Goal: Information Seeking & Learning: Learn about a topic

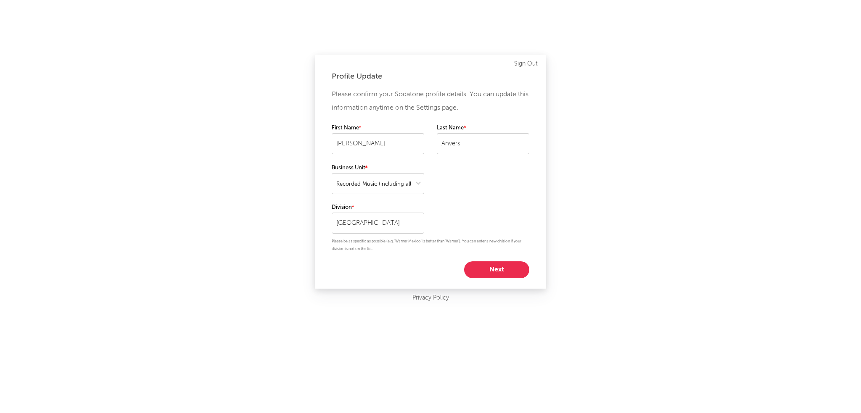
select select "recorded_music"
click at [492, 273] on button "Next" at bounding box center [496, 270] width 65 height 17
select select "marketing"
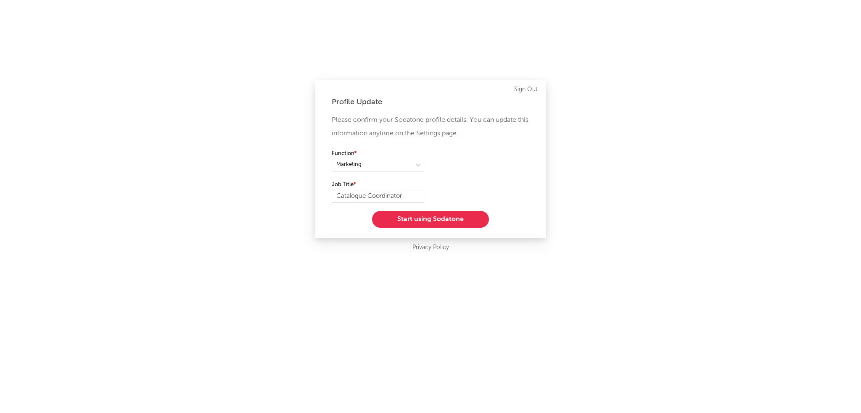
click at [448, 213] on button "Start using Sodatone" at bounding box center [430, 219] width 117 height 17
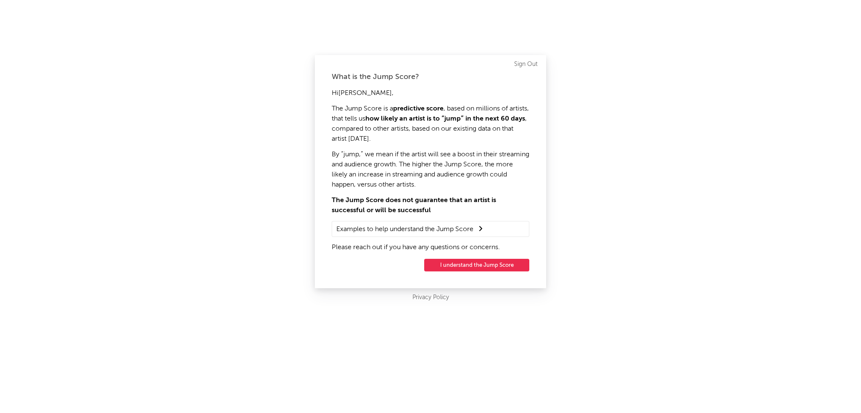
click at [447, 270] on button "I understand the Jump Score" at bounding box center [476, 265] width 105 height 13
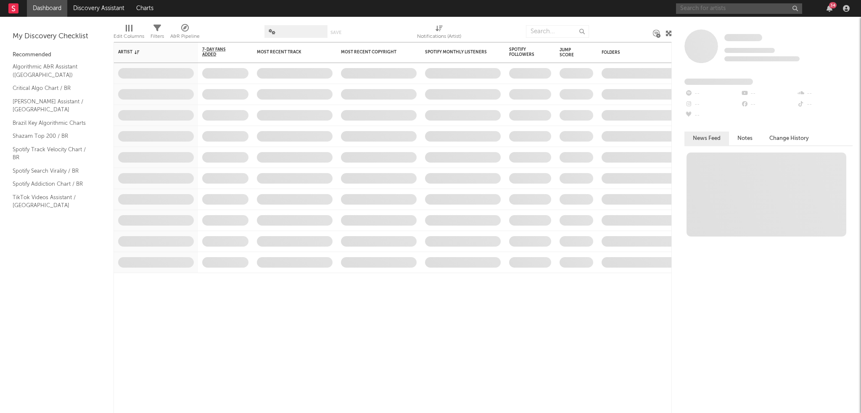
click at [734, 8] on input "text" at bounding box center [739, 8] width 126 height 11
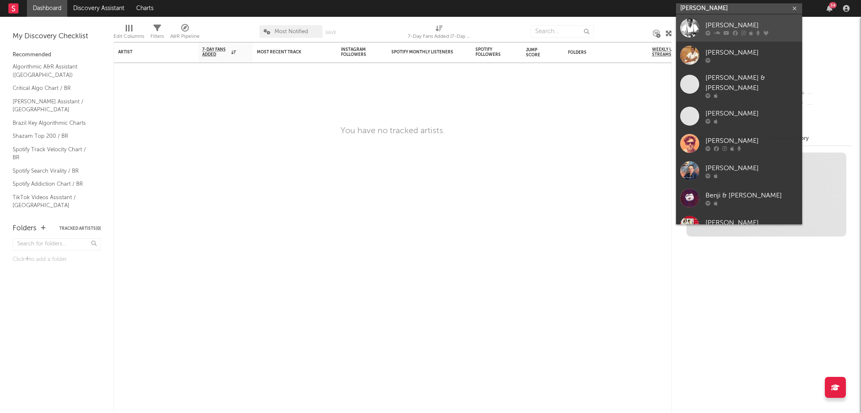
type input "[PERSON_NAME]"
click at [739, 26] on div "[PERSON_NAME]" at bounding box center [752, 25] width 93 height 10
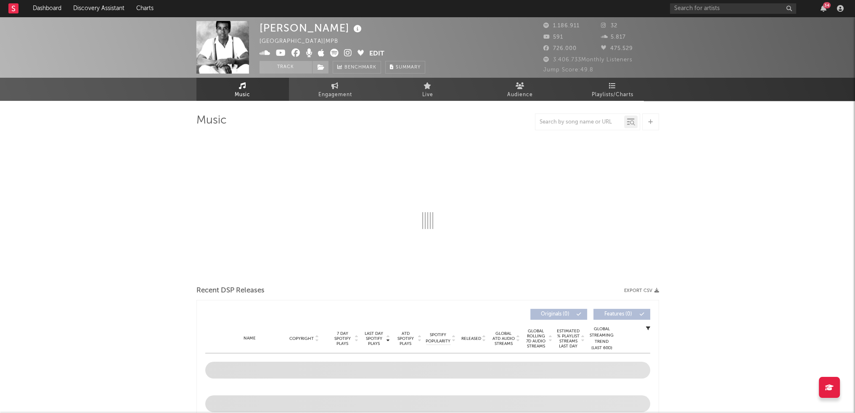
select select "6m"
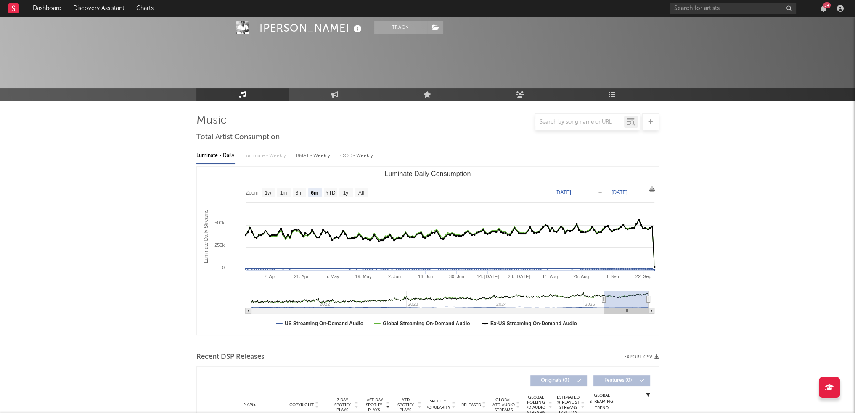
scroll to position [168, 0]
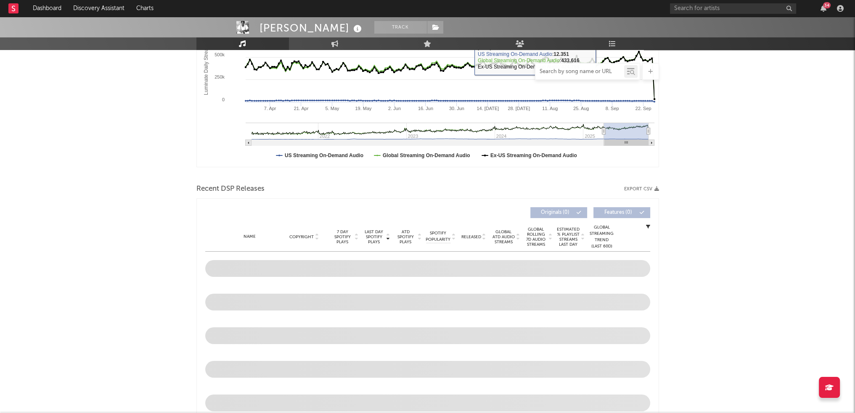
click at [580, 69] on input "text" at bounding box center [579, 72] width 89 height 7
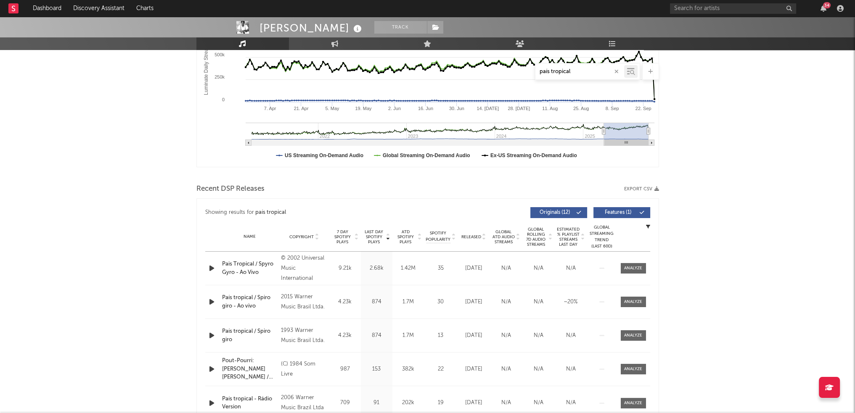
type input "país tropical"
click at [398, 235] on span "ATD Spotify Plays" at bounding box center [406, 237] width 22 height 15
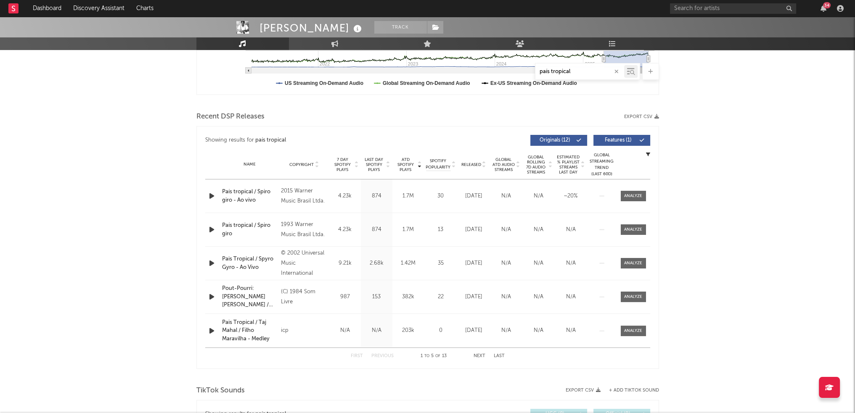
scroll to position [252, 0]
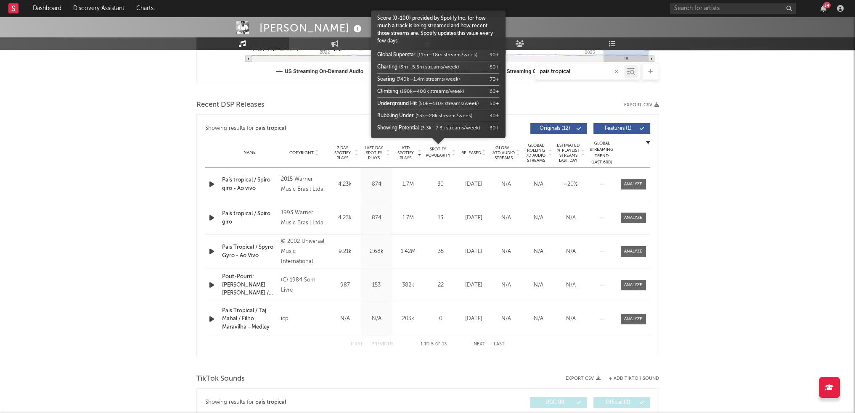
click at [437, 156] on span "Spotify Popularity" at bounding box center [438, 152] width 25 height 13
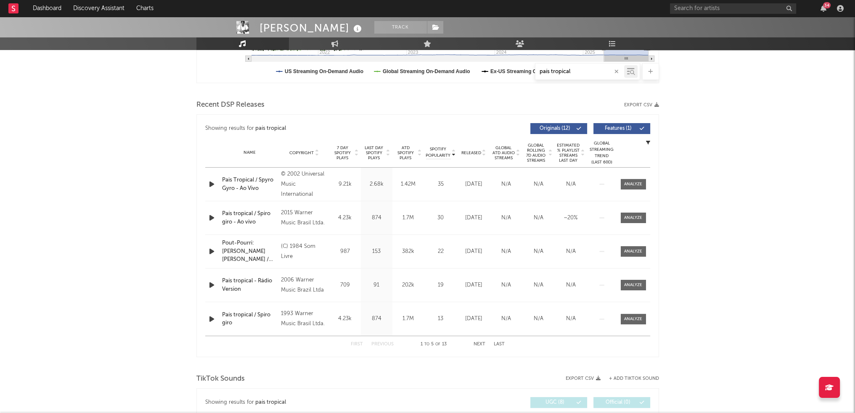
click at [404, 160] on div "Name Copyright Label Album Names Composer Names 7 Day Spotify Plays Last Day Sp…" at bounding box center [427, 152] width 445 height 29
click at [407, 154] on span "ATD Spotify Plays" at bounding box center [406, 153] width 22 height 15
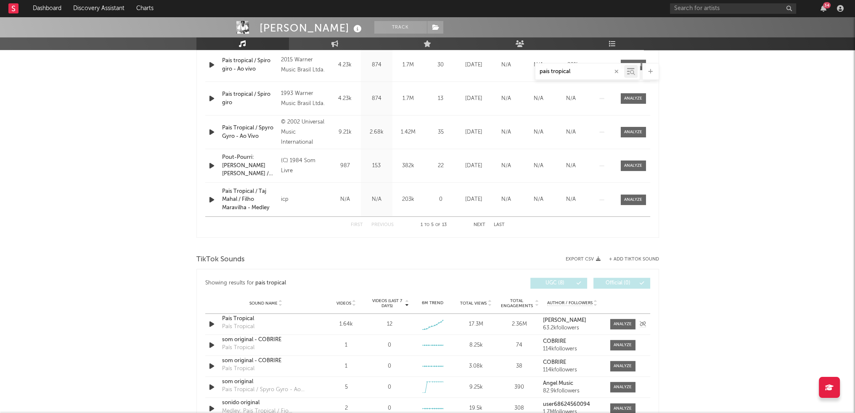
scroll to position [294, 0]
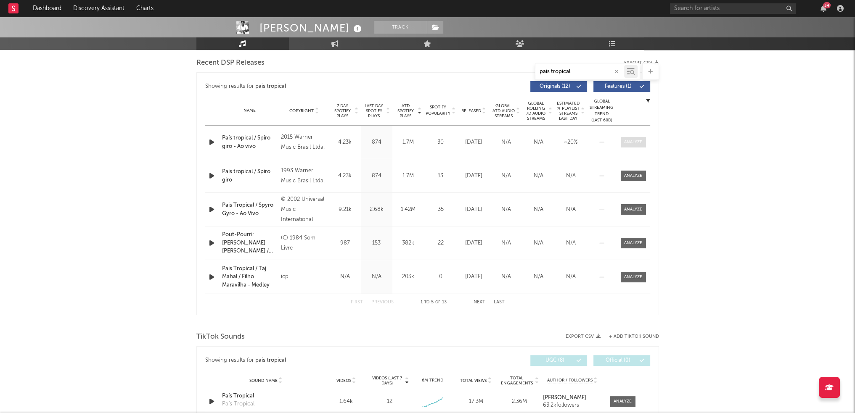
click at [629, 146] on span at bounding box center [633, 142] width 25 height 11
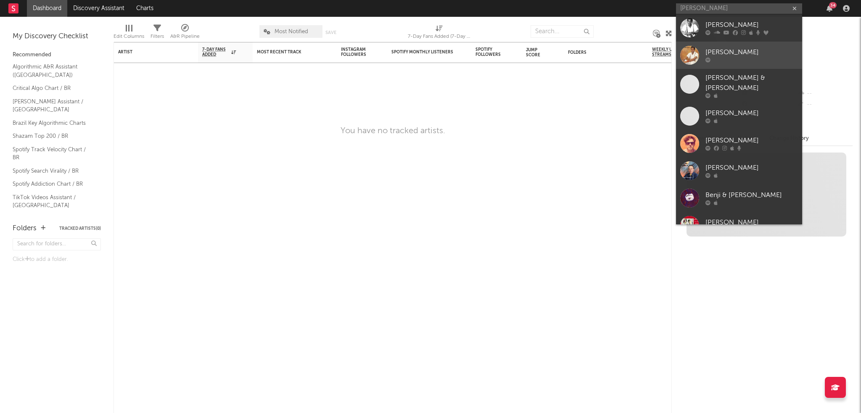
type input "[PERSON_NAME]"
click at [759, 53] on div "[PERSON_NAME]" at bounding box center [752, 53] width 93 height 10
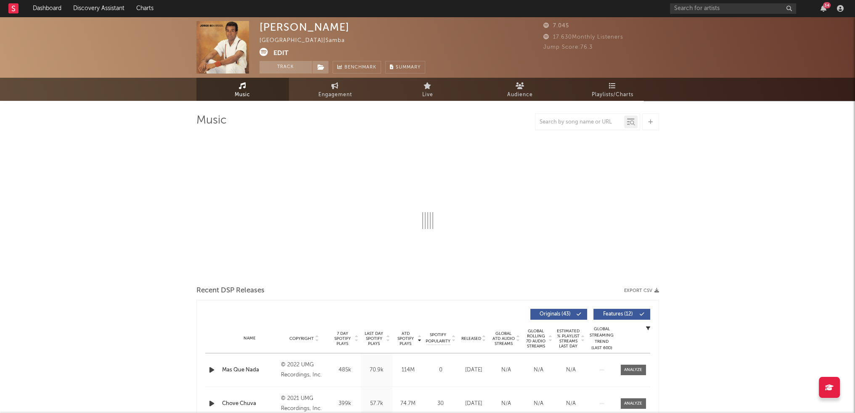
select select "6m"
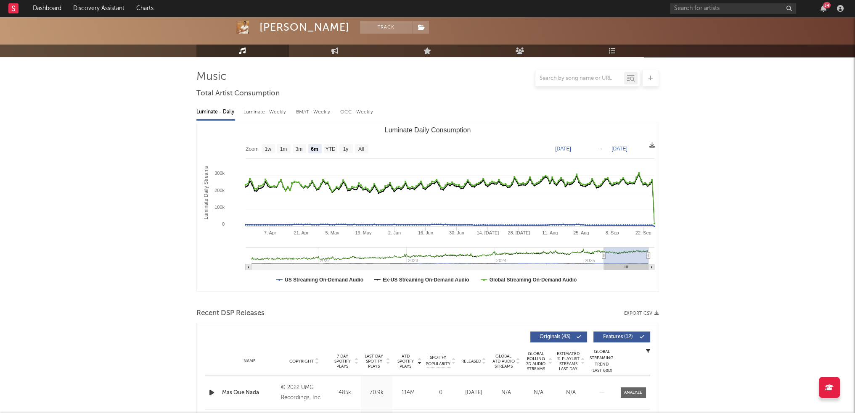
scroll to position [168, 0]
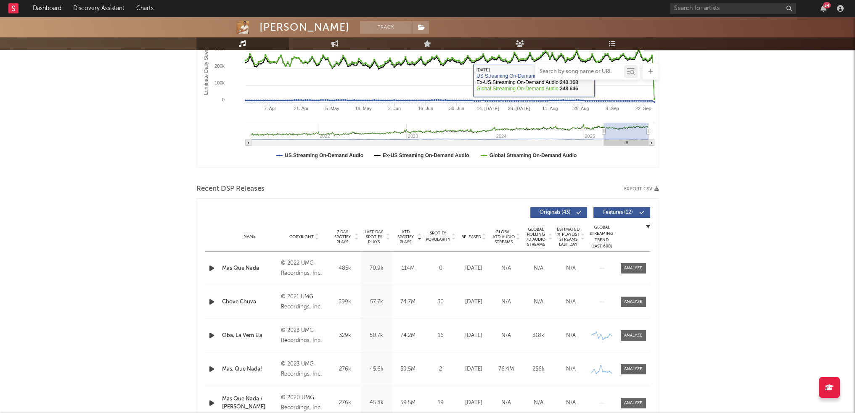
click at [595, 72] on input "text" at bounding box center [579, 72] width 89 height 7
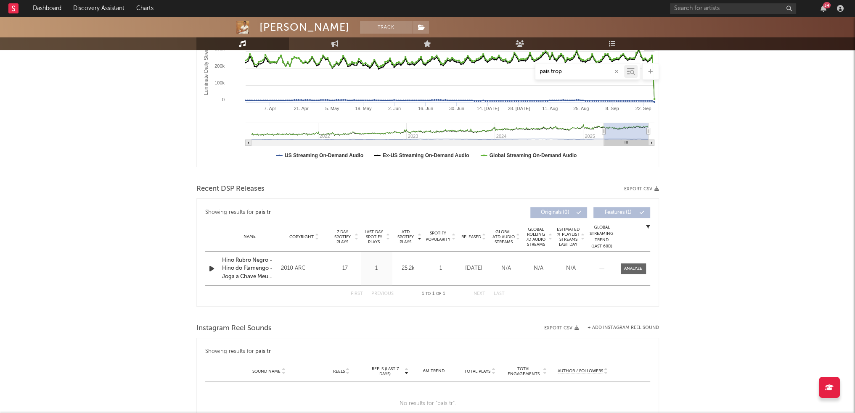
type input "país tropi"
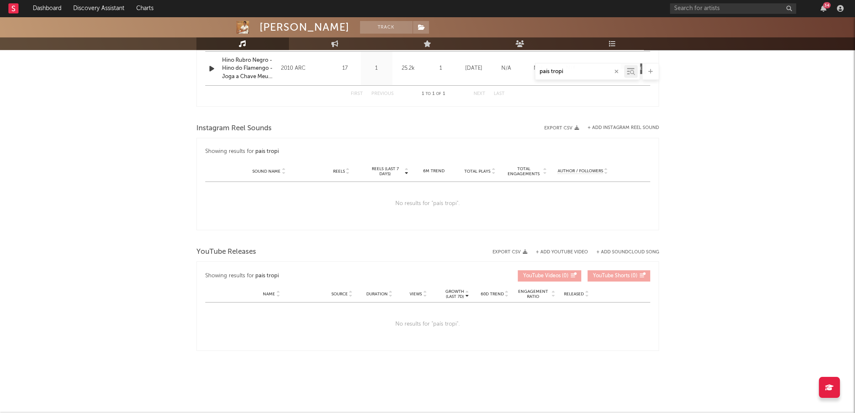
scroll to position [116, 0]
